Goal: Task Accomplishment & Management: Manage account settings

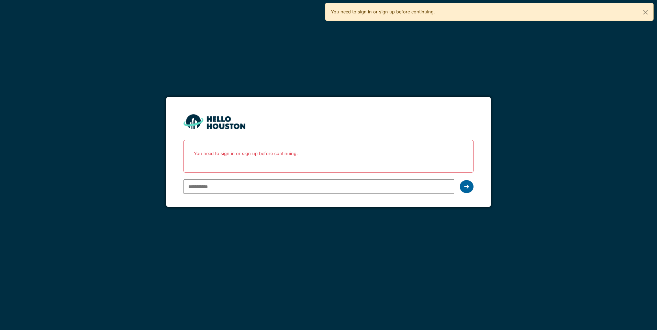
type input "**********"
click at [464, 187] on icon at bounding box center [466, 186] width 5 height 5
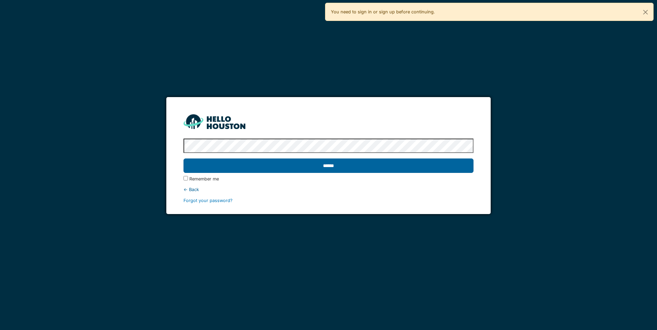
click at [343, 166] on input "******" at bounding box center [328, 166] width 290 height 14
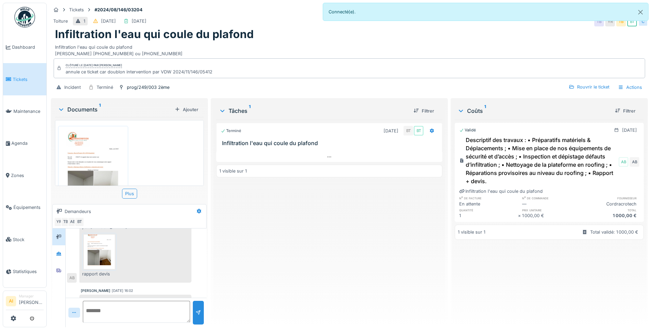
scroll to position [49, 0]
click at [92, 154] on img at bounding box center [93, 175] width 67 height 94
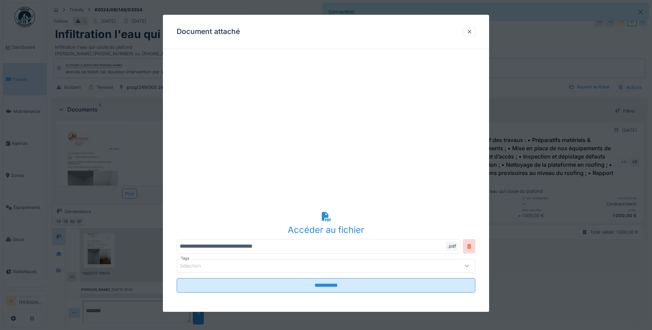
scroll to position [0, 0]
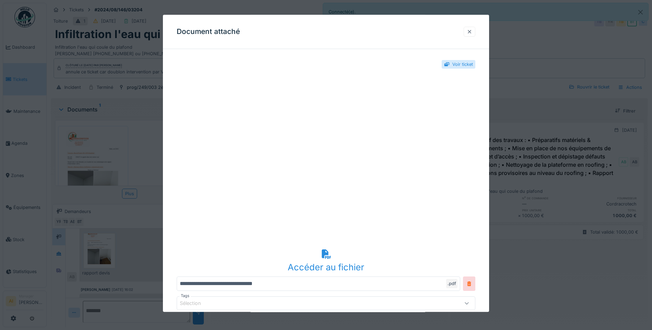
click at [472, 31] on div at bounding box center [468, 32] width 5 height 7
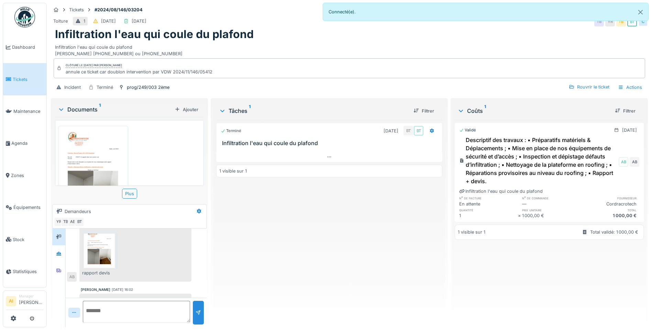
click at [232, 235] on div "Terminé 03/09/2024 BT BT Infiltration l'eau qui coule du plafond 1 visible sur 1" at bounding box center [329, 221] width 226 height 202
click at [271, 22] on div "Toiture 1 27/08/2024 09/12/2024 TB YR TB BT C" at bounding box center [349, 21] width 597 height 12
click at [644, 15] on button "Close" at bounding box center [639, 12] width 15 height 18
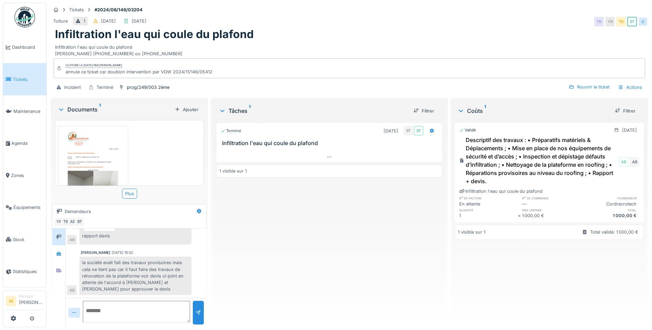
scroll to position [83, 0]
click at [112, 151] on img at bounding box center [93, 175] width 67 height 94
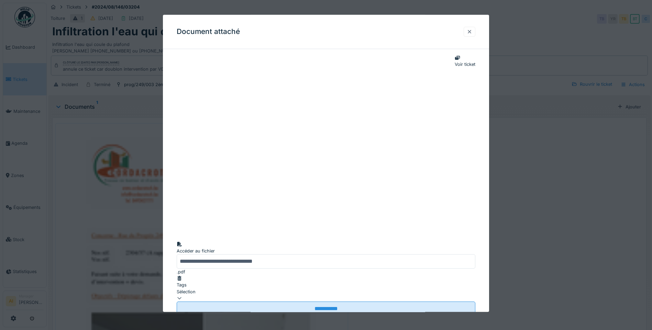
click at [471, 31] on div at bounding box center [468, 32] width 5 height 7
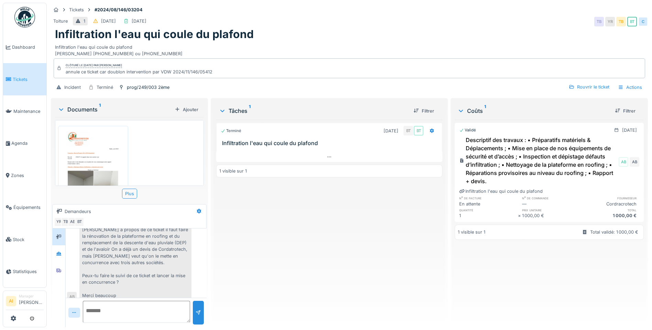
scroll to position [34, 0]
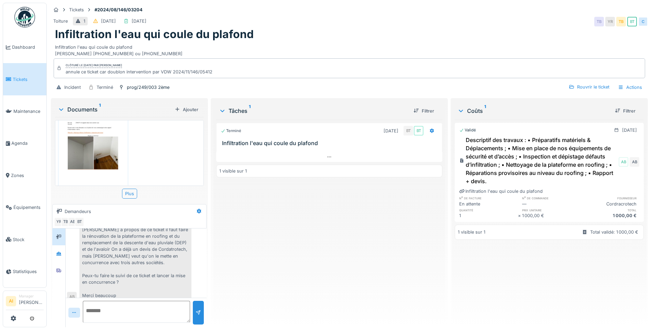
click at [94, 139] on img at bounding box center [93, 140] width 67 height 94
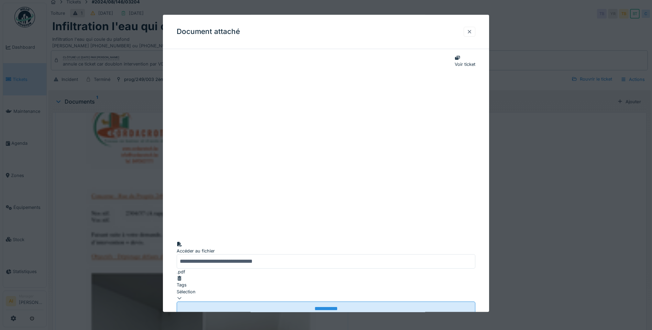
click at [472, 33] on div at bounding box center [468, 32] width 5 height 7
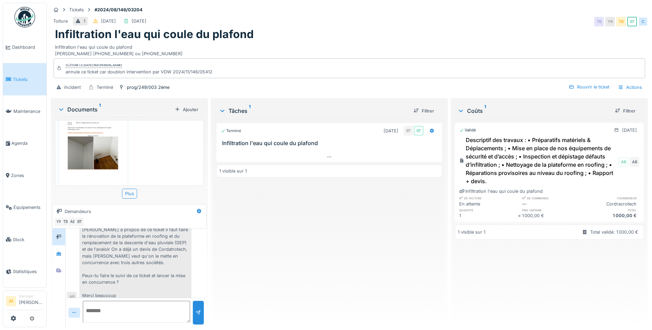
click at [140, 146] on div "rapport devis _Rue du Progres 249.pdf" at bounding box center [129, 153] width 149 height 66
click at [286, 258] on div "Terminé 03/09/2024 BT BT Infiltration l'eau qui coule du plafond 1 visible sur 1" at bounding box center [329, 221] width 226 height 202
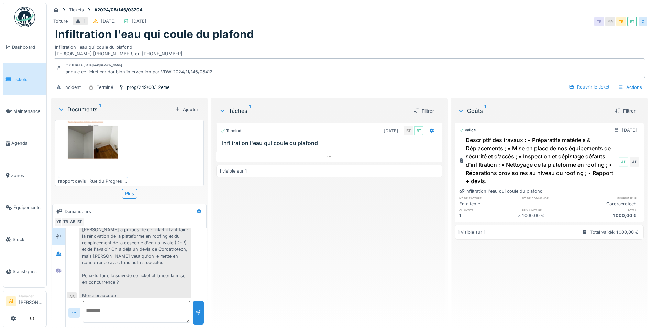
scroll to position [220, 0]
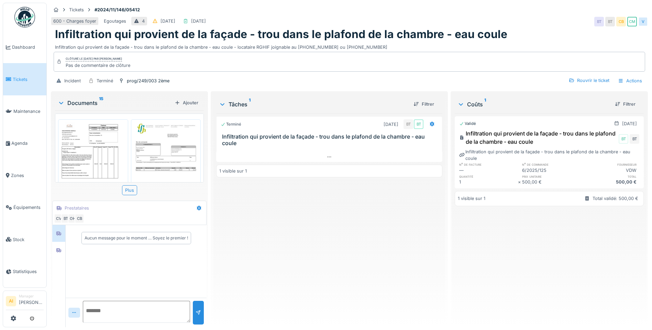
click at [94, 146] on img at bounding box center [93, 164] width 67 height 86
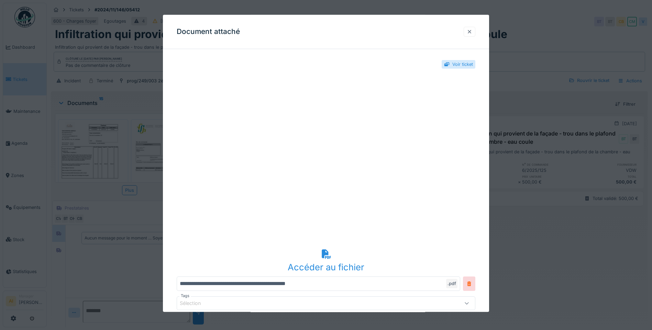
click at [470, 35] on div at bounding box center [468, 32] width 5 height 7
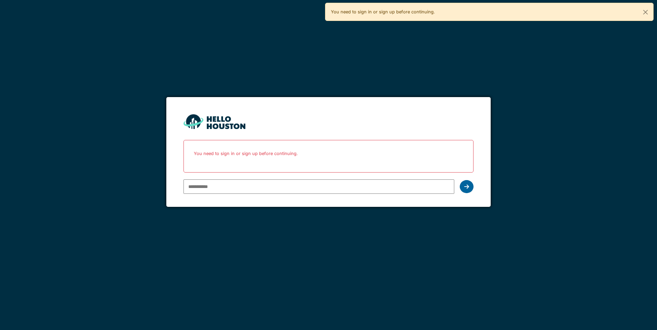
type input "**********"
click at [465, 187] on icon at bounding box center [466, 186] width 5 height 5
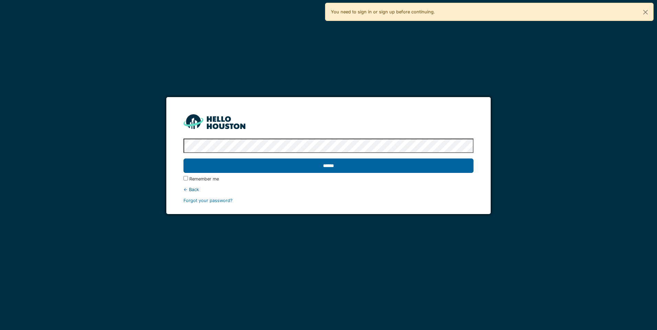
click at [345, 159] on input "******" at bounding box center [328, 166] width 290 height 14
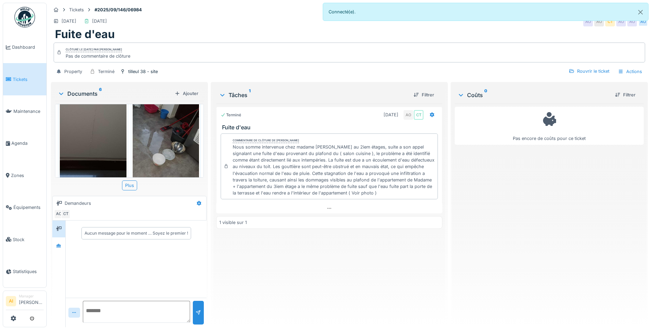
scroll to position [396, 0]
